Goal: Check status: Check status

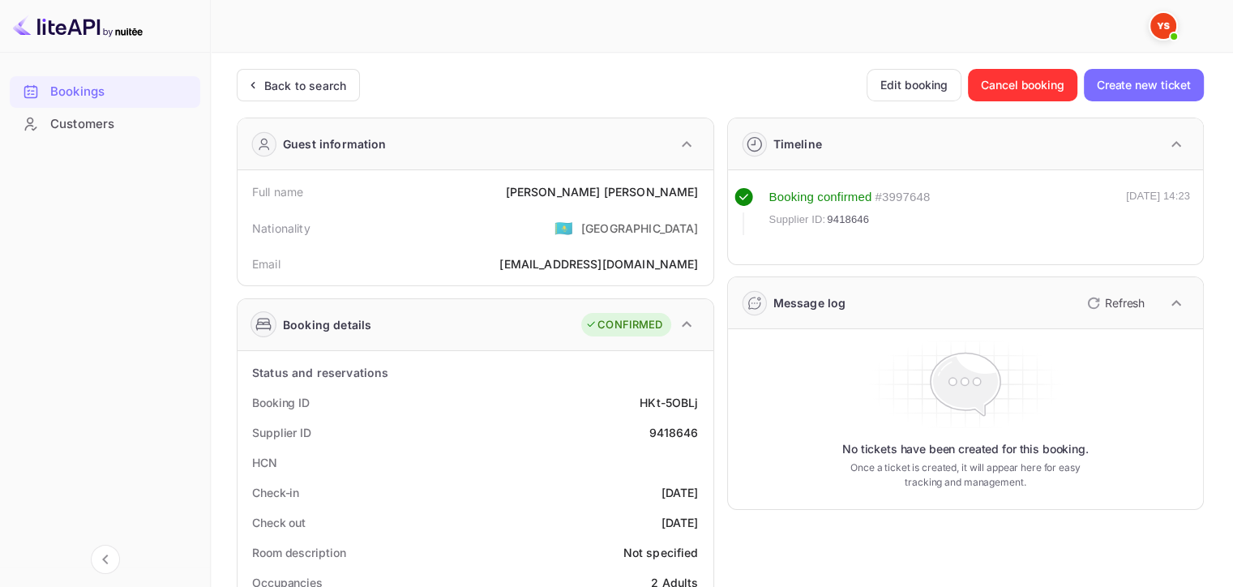
click at [285, 71] on div "Back to search" at bounding box center [298, 85] width 123 height 32
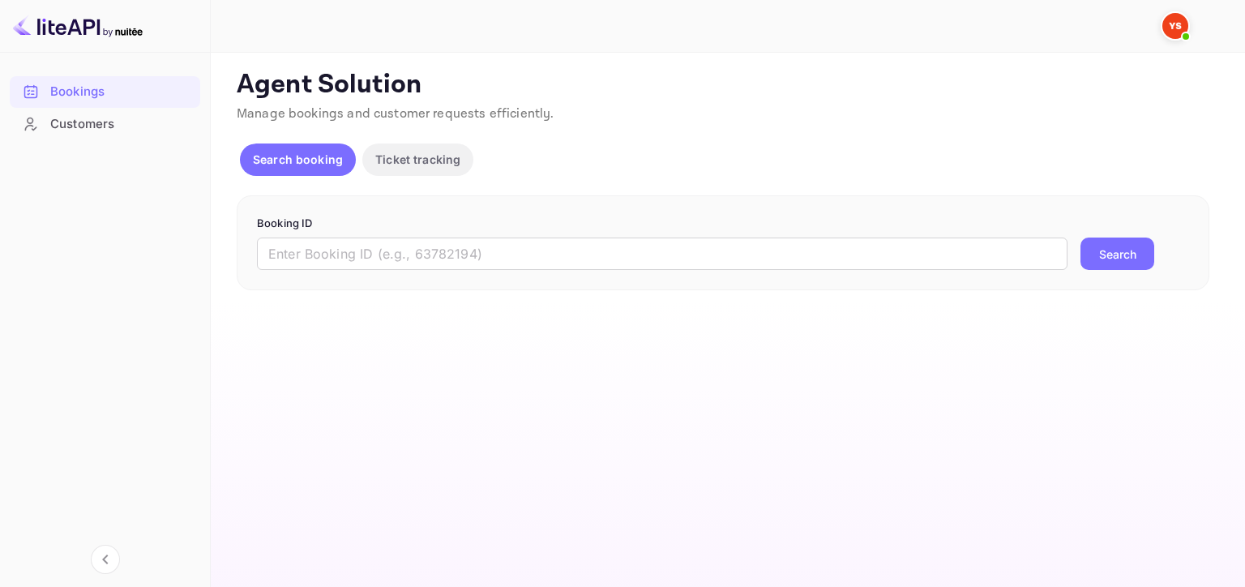
click at [490, 255] on input "text" at bounding box center [662, 253] width 811 height 32
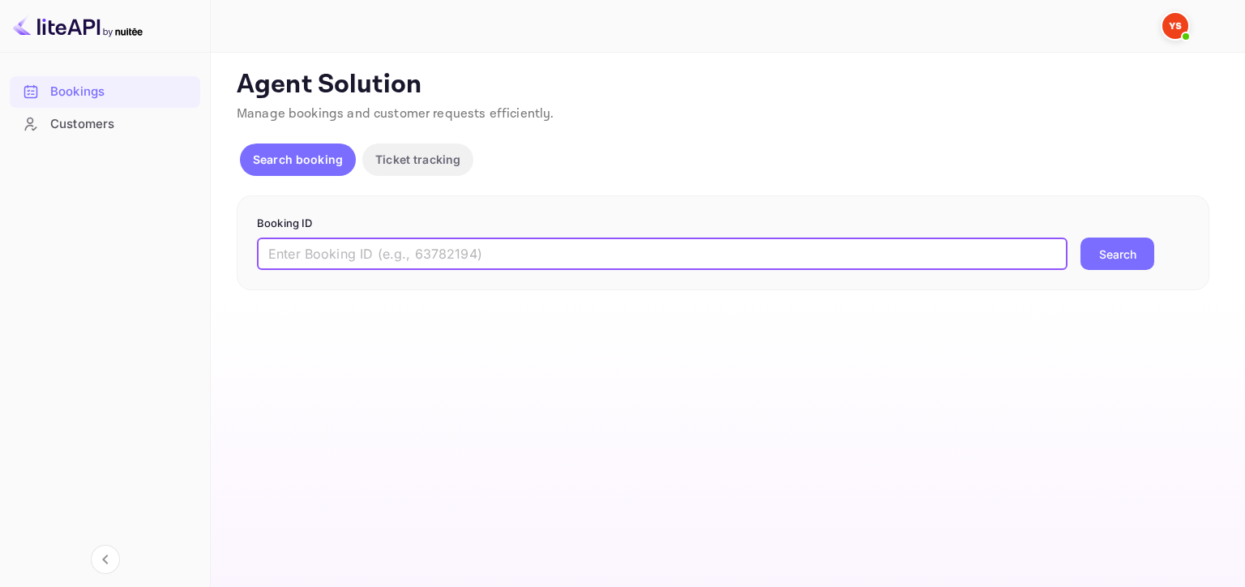
paste input "7502901"
type input "7502901"
click at [1080, 237] on button "Search" at bounding box center [1117, 253] width 74 height 32
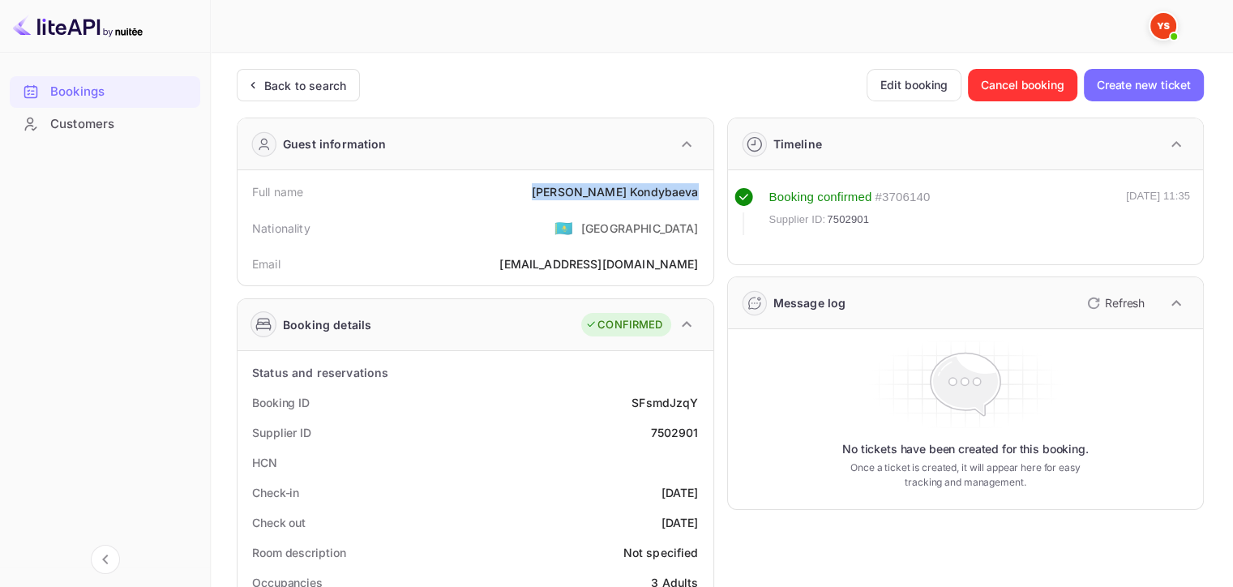
drag, startPoint x: 562, startPoint y: 188, endPoint x: 708, endPoint y: 195, distance: 146.9
click at [708, 195] on div "Full name [PERSON_NAME] Nationality 🇰🇿 [DEMOGRAPHIC_DATA] Email [EMAIL_ADDRESS]…" at bounding box center [475, 227] width 476 height 115
copy div "[PERSON_NAME]"
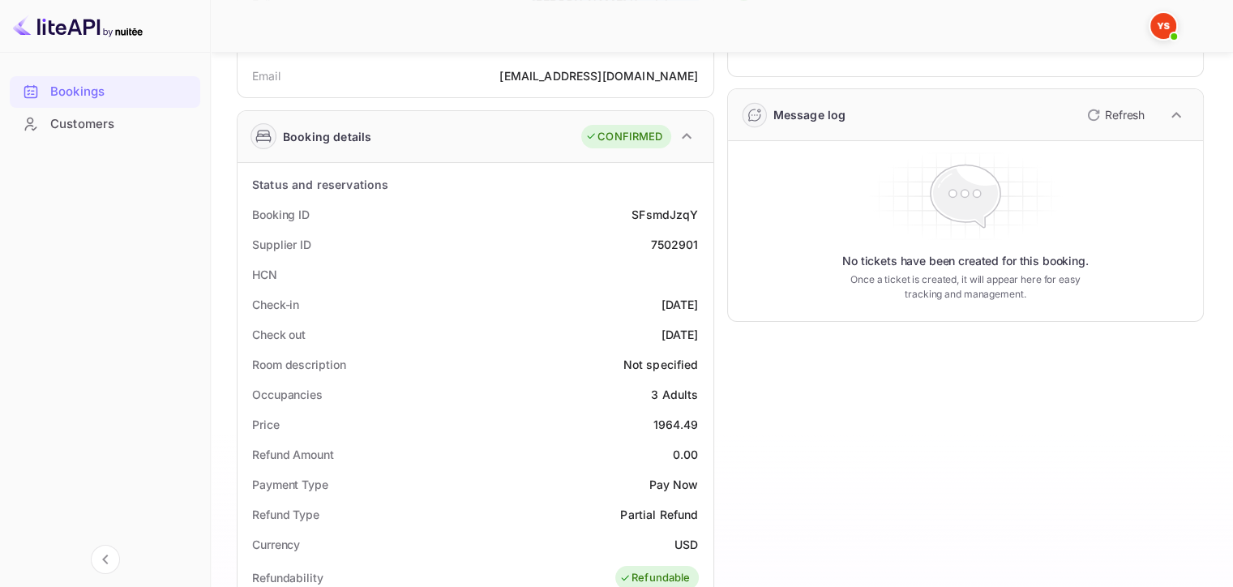
scroll to position [190, 0]
drag, startPoint x: 652, startPoint y: 421, endPoint x: 698, endPoint y: 419, distance: 46.3
click at [698, 419] on div "Price 1964.49" at bounding box center [475, 423] width 463 height 30
copy div "1964.49"
